Goal: Check status: Check status

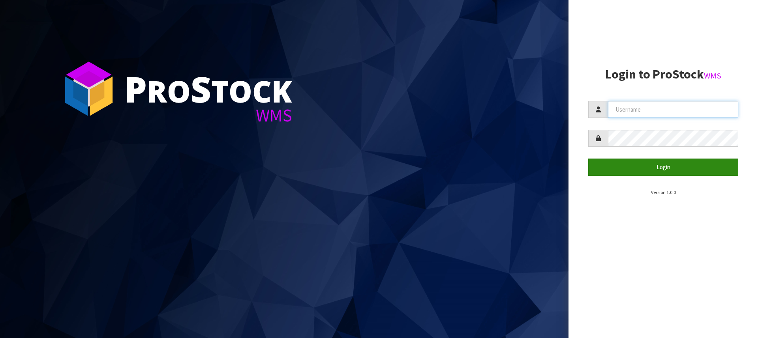
type input "andrew@acsolarwarehouse.com"
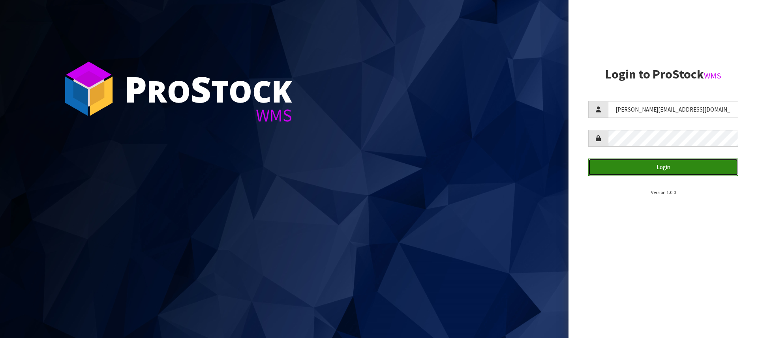
click at [669, 165] on button "Login" at bounding box center [663, 167] width 150 height 17
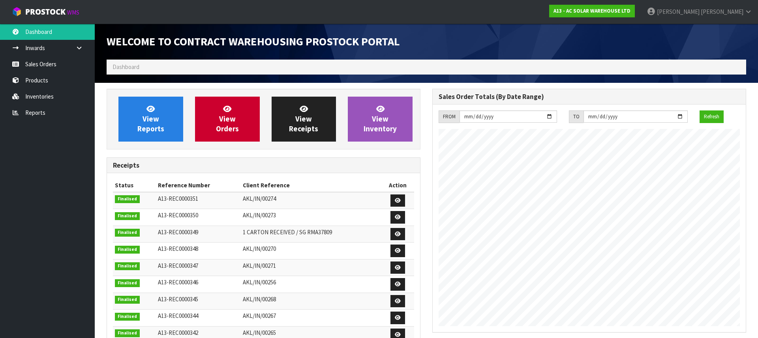
scroll to position [464, 326]
click at [47, 63] on link "Sales Orders" at bounding box center [47, 64] width 95 height 16
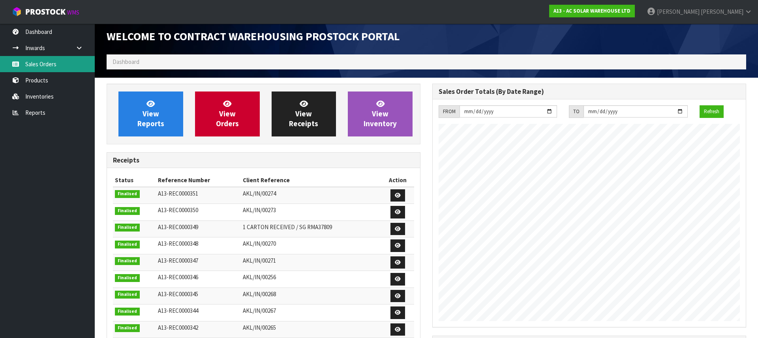
scroll to position [4, 0]
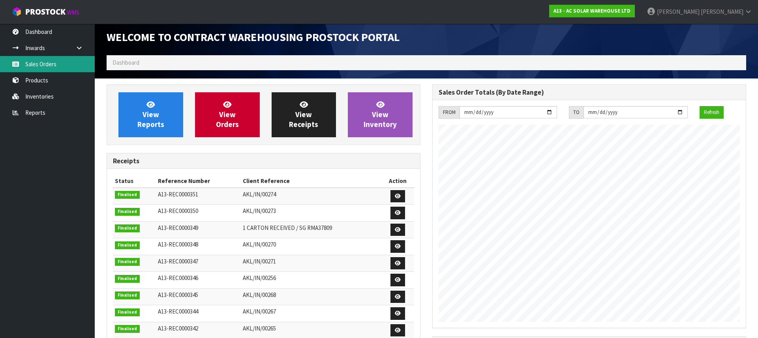
click at [28, 62] on link "Sales Orders" at bounding box center [47, 64] width 95 height 16
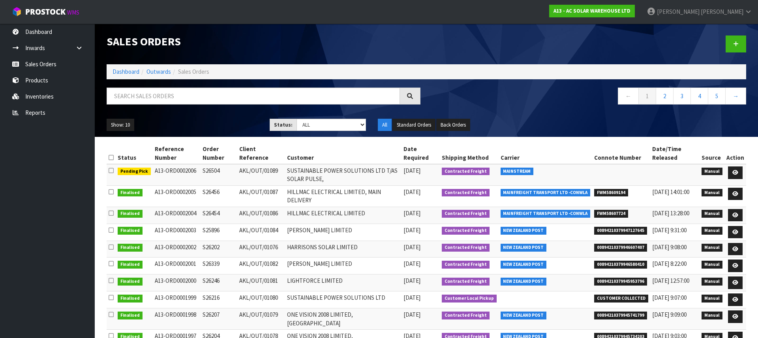
click at [618, 216] on span "FWM58607724" at bounding box center [611, 214] width 34 height 8
copy span "FWM58607724"
click at [342, 195] on td "HILLMAC ELECTRICAL LIMITED, MAIN DELIVERY" at bounding box center [343, 196] width 117 height 21
click at [603, 195] on span "FWM58609194" at bounding box center [611, 193] width 34 height 8
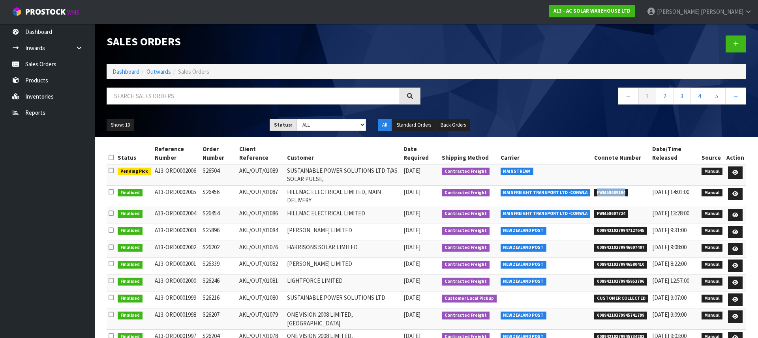
click at [603, 195] on span "FWM58609194" at bounding box center [611, 193] width 34 height 8
copy span "FWM58609194"
click at [623, 192] on span "FWM58609194" at bounding box center [611, 193] width 34 height 8
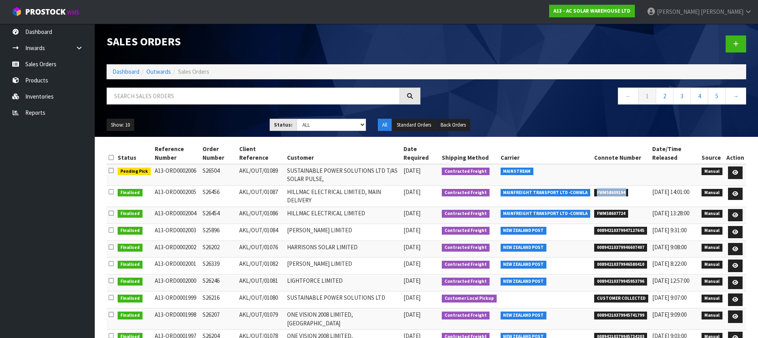
click at [619, 192] on span "FWM58609194" at bounding box center [611, 193] width 34 height 8
